Goal: Task Accomplishment & Management: Manage account settings

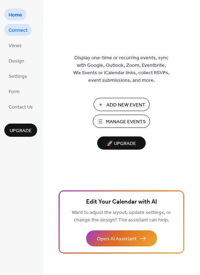
click at [21, 29] on span "Connect" at bounding box center [18, 31] width 19 height 8
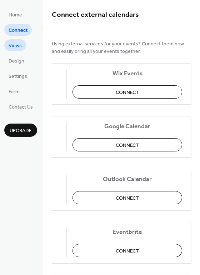
click at [20, 42] on span "Views" at bounding box center [15, 46] width 13 height 8
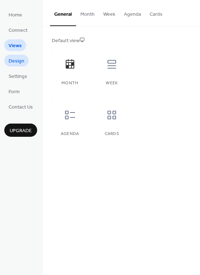
click at [20, 60] on span "Design" at bounding box center [17, 62] width 16 height 8
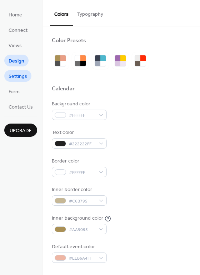
click at [20, 73] on span "Settings" at bounding box center [18, 77] width 19 height 8
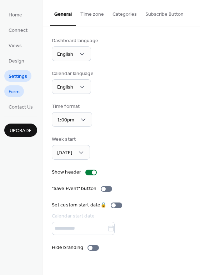
click at [14, 95] on span "Form" at bounding box center [14, 92] width 11 height 8
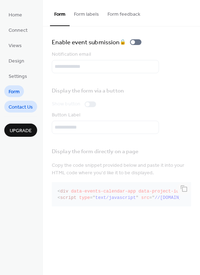
click at [14, 107] on span "Contact Us" at bounding box center [21, 108] width 24 height 8
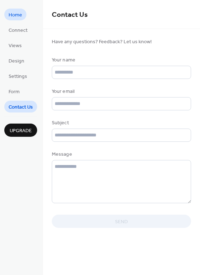
click at [20, 14] on span "Home" at bounding box center [16, 15] width 14 height 8
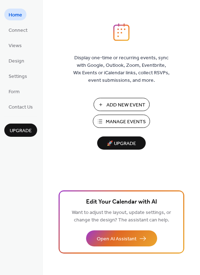
click at [137, 124] on span "Manage Events" at bounding box center [126, 122] width 40 height 8
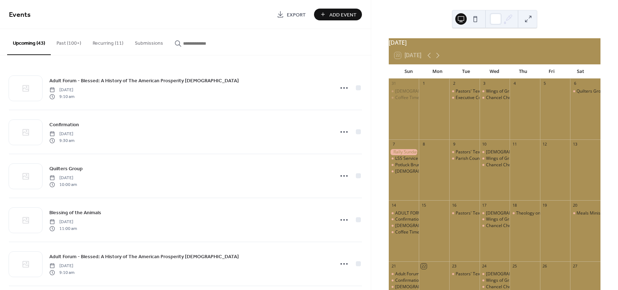
click at [471, 19] on button at bounding box center [475, 18] width 11 height 11
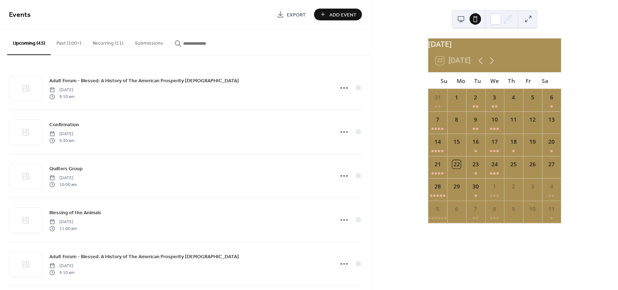
click at [461, 15] on button at bounding box center [460, 18] width 11 height 11
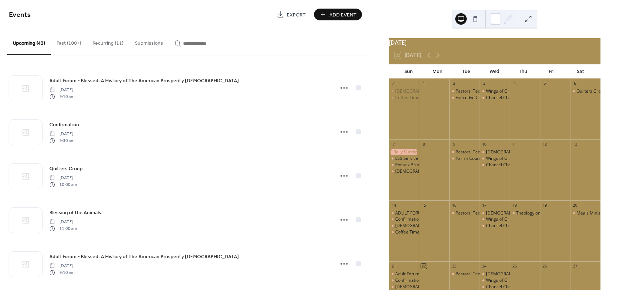
click at [408, 59] on div "22 Today" at bounding box center [407, 55] width 27 height 6
click at [441, 59] on icon at bounding box center [437, 55] width 9 height 9
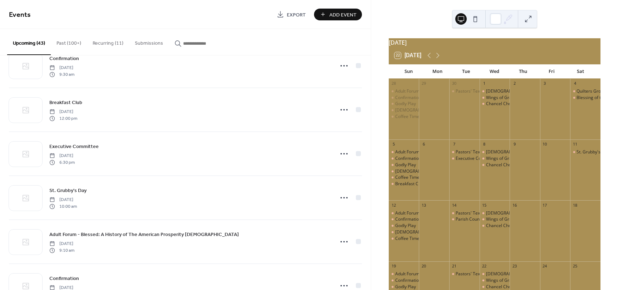
scroll to position [250, 0]
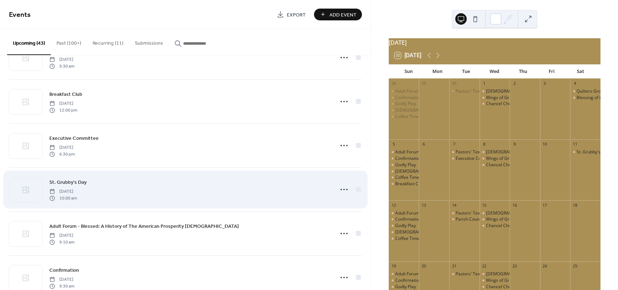
click at [147, 191] on div "St. Grubby's Day Saturday, October 11, 2025 10:00 am" at bounding box center [189, 189] width 280 height 23
click at [344, 189] on icon at bounding box center [343, 189] width 11 height 11
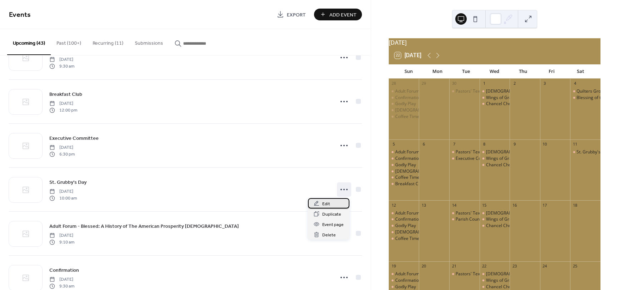
click at [335, 206] on div "Edit" at bounding box center [328, 203] width 41 height 10
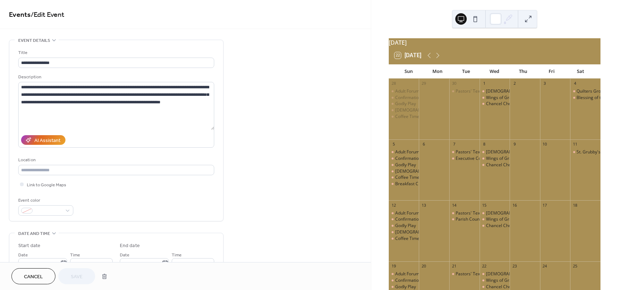
click at [33, 275] on span "Cancel" at bounding box center [33, 277] width 19 height 8
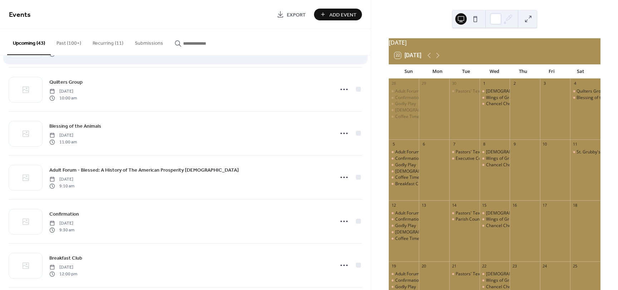
scroll to position [107, 0]
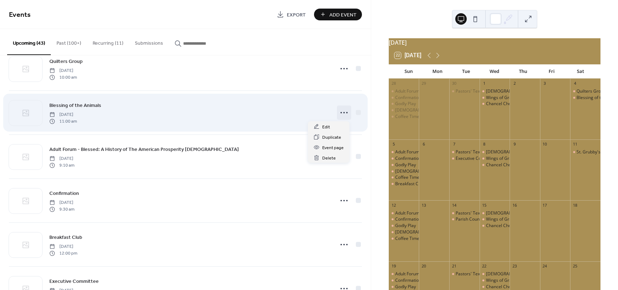
click at [347, 112] on icon at bounding box center [343, 112] width 11 height 11
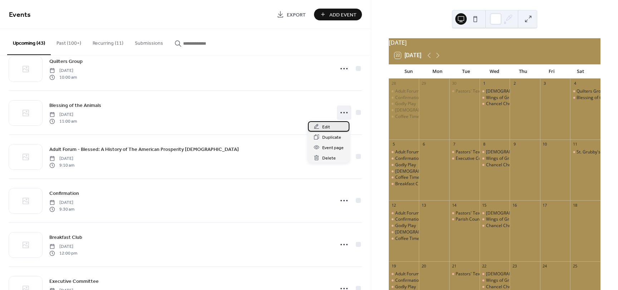
click at [328, 124] on span "Edit" at bounding box center [326, 127] width 8 height 8
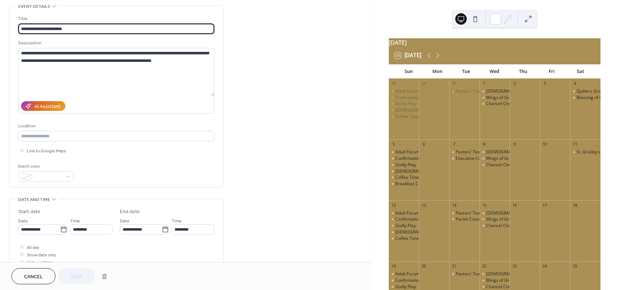
scroll to position [36, 0]
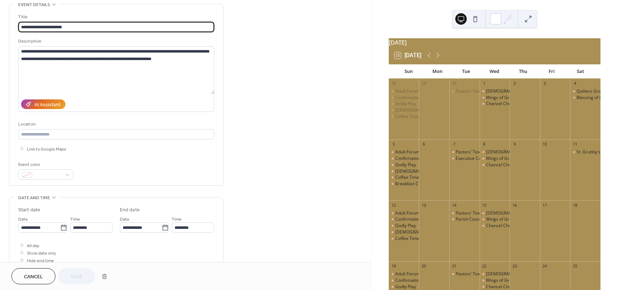
click at [41, 275] on span "Cancel" at bounding box center [33, 277] width 19 height 8
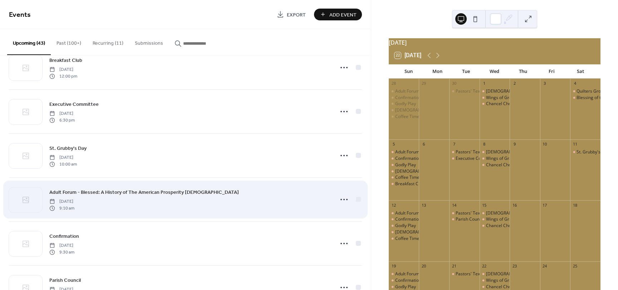
scroll to position [286, 0]
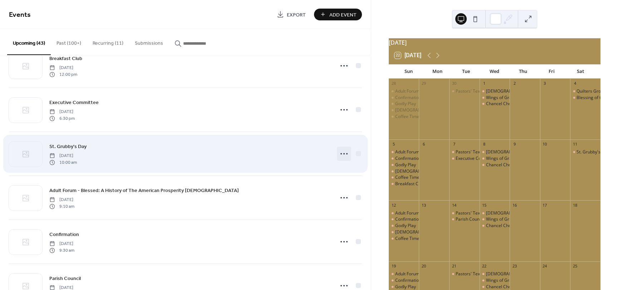
click at [340, 155] on icon at bounding box center [343, 153] width 11 height 11
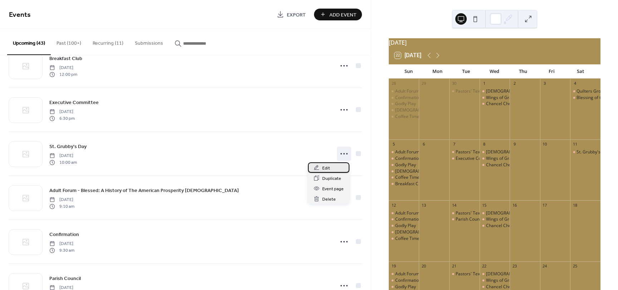
click at [338, 166] on div "Edit" at bounding box center [328, 167] width 41 height 10
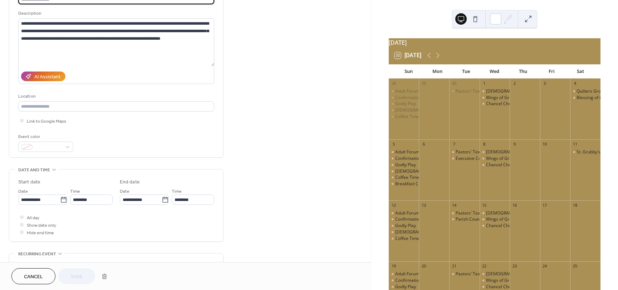
scroll to position [72, 0]
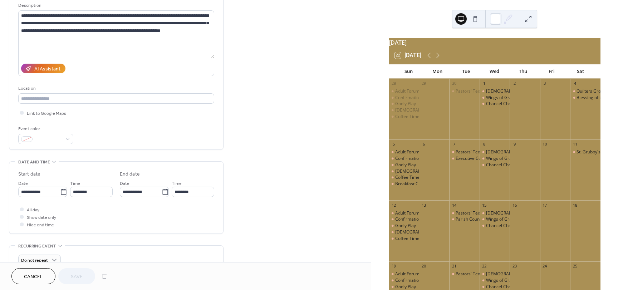
click at [39, 273] on span "Cancel" at bounding box center [33, 277] width 19 height 8
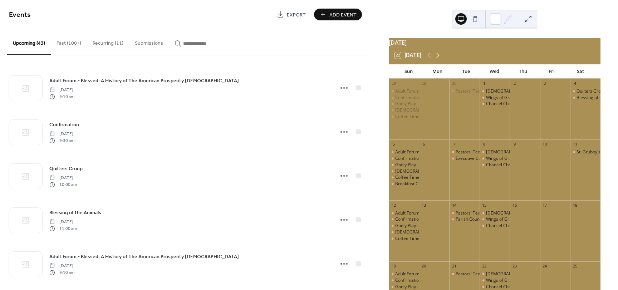
click at [441, 60] on icon at bounding box center [437, 55] width 9 height 9
click at [413, 58] on button "22 Today" at bounding box center [408, 55] width 32 height 10
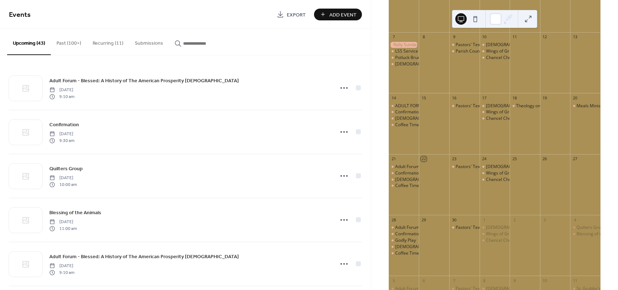
scroll to position [104, 0]
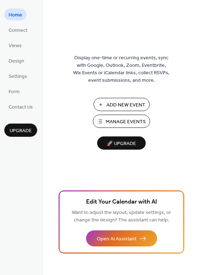
click at [128, 102] on span "Add New Event" at bounding box center [126, 106] width 39 height 8
click at [16, 33] on span "Connect" at bounding box center [18, 31] width 19 height 8
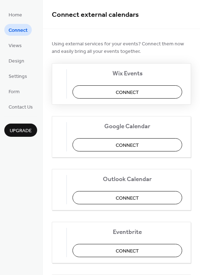
click at [120, 93] on span "Connect" at bounding box center [127, 93] width 23 height 8
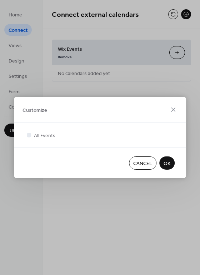
click at [168, 161] on span "OK" at bounding box center [167, 164] width 7 height 8
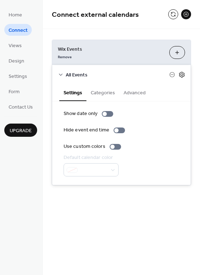
click at [180, 75] on icon at bounding box center [182, 75] width 6 height 6
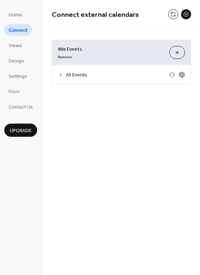
click at [180, 75] on icon at bounding box center [182, 75] width 6 height 6
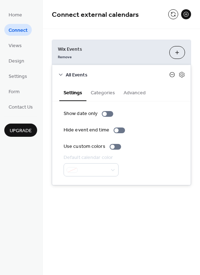
click at [173, 75] on icon at bounding box center [173, 75] width 6 height 6
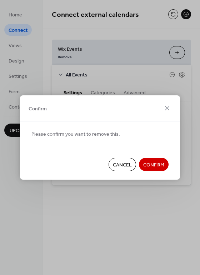
click at [132, 166] on button "Cancel" at bounding box center [123, 164] width 28 height 13
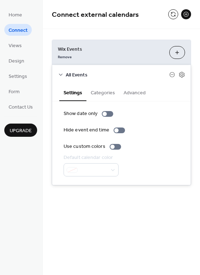
click at [107, 92] on button "Categories" at bounding box center [103, 92] width 33 height 16
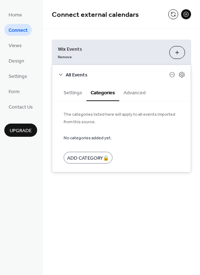
click at [133, 92] on button "Advanced" at bounding box center [134, 92] width 31 height 16
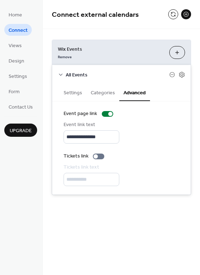
click at [73, 90] on button "Settings" at bounding box center [72, 92] width 27 height 16
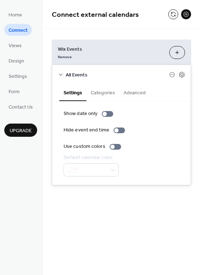
click at [176, 53] on button "Customize" at bounding box center [178, 52] width 16 height 13
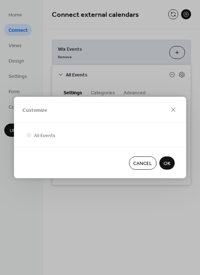
click at [166, 164] on span "OK" at bounding box center [167, 164] width 7 height 8
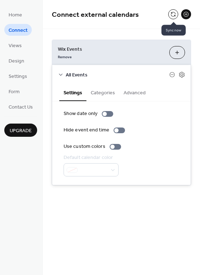
click at [170, 12] on button at bounding box center [173, 14] width 10 height 10
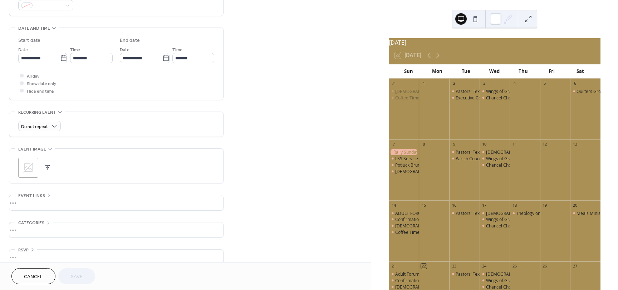
scroll to position [215, 0]
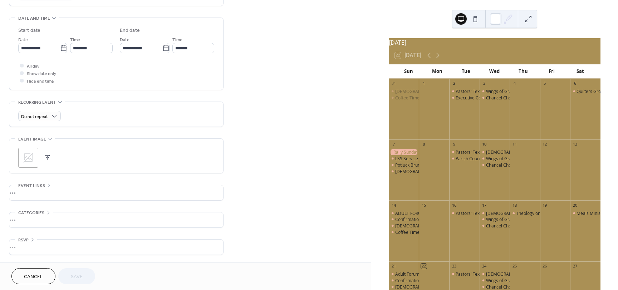
click at [38, 273] on span "Cancel" at bounding box center [33, 277] width 19 height 8
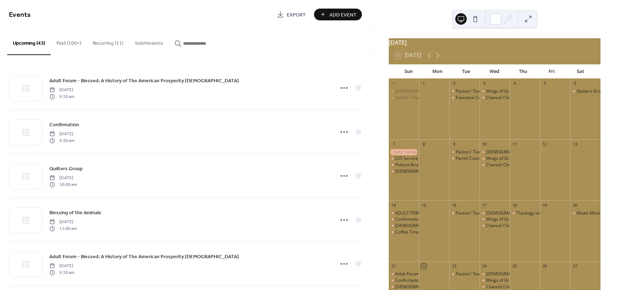
click at [185, 41] on input "button" at bounding box center [204, 44] width 43 height 8
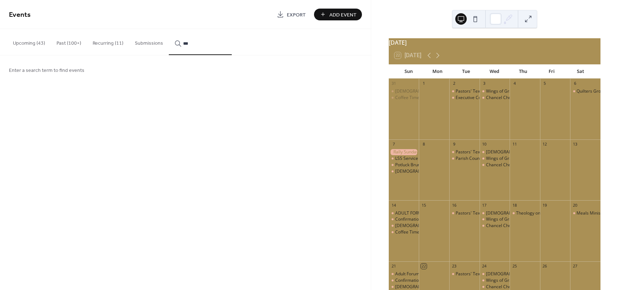
type input "****"
click at [151, 36] on div "Upcoming (43) Past (100+) Recurring (11) Submissions ****" at bounding box center [185, 42] width 371 height 26
